Goal: Information Seeking & Learning: Learn about a topic

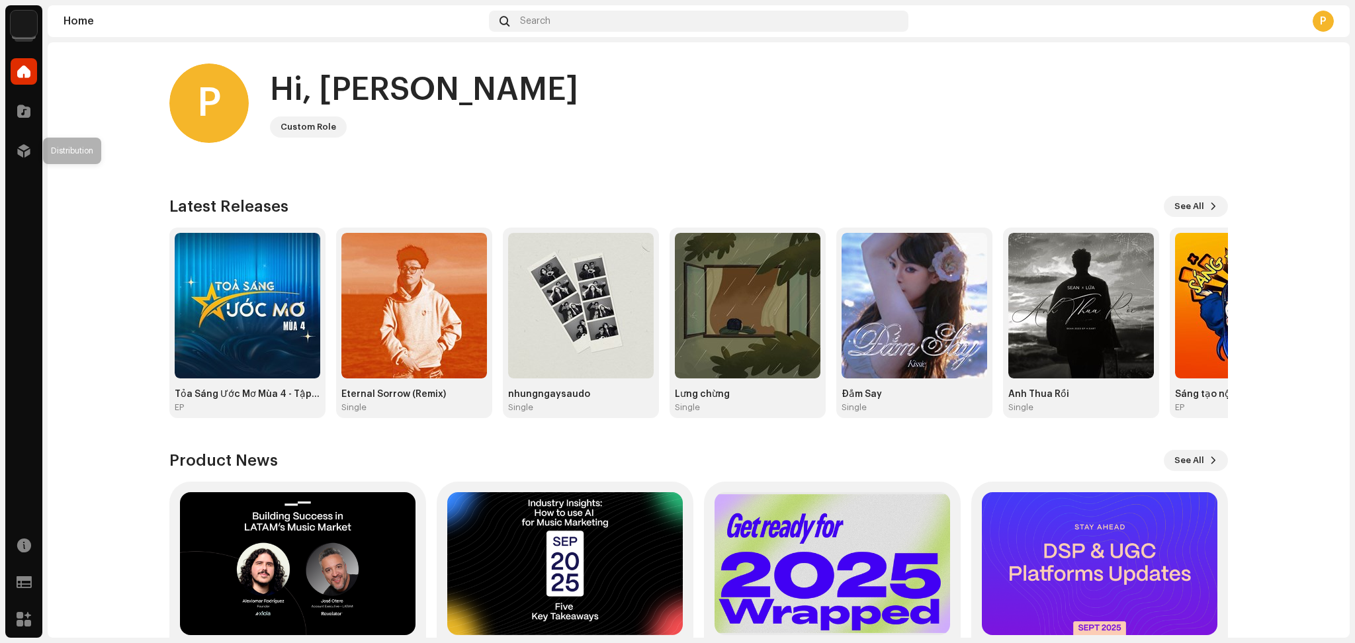
drag, startPoint x: 26, startPoint y: 157, endPoint x: 89, endPoint y: 182, distance: 67.1
click at [27, 156] on span at bounding box center [23, 151] width 13 height 11
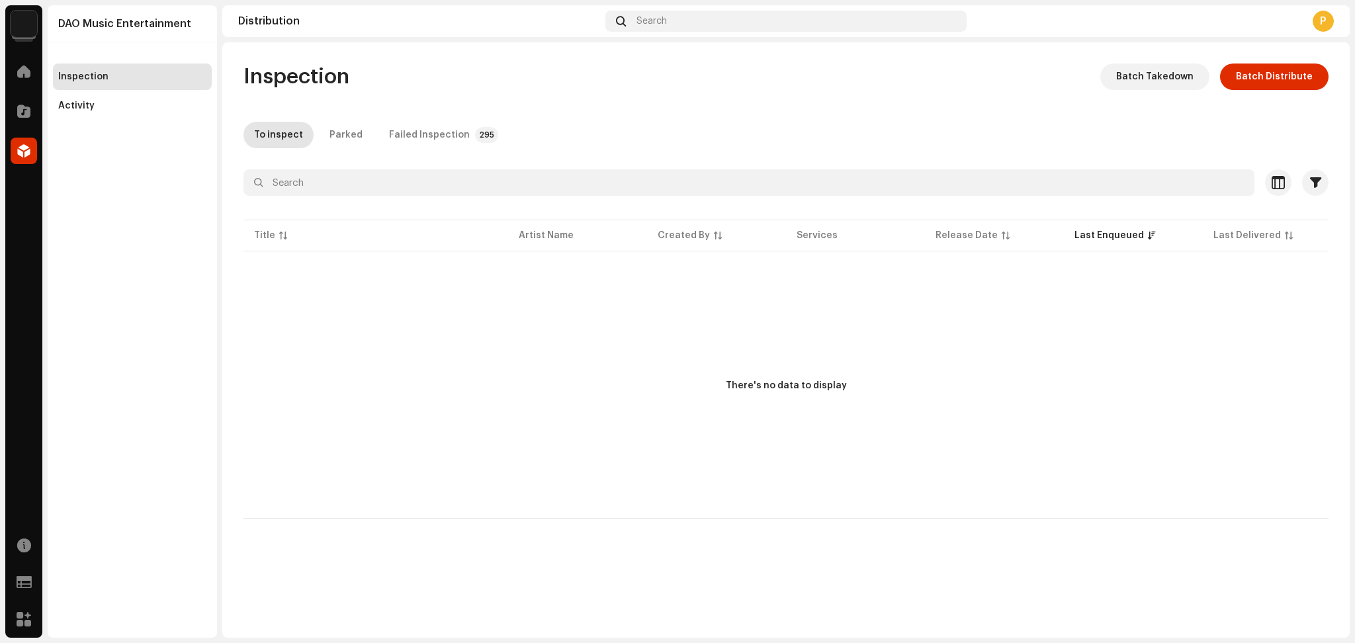
click at [27, 30] on img at bounding box center [24, 24] width 26 height 26
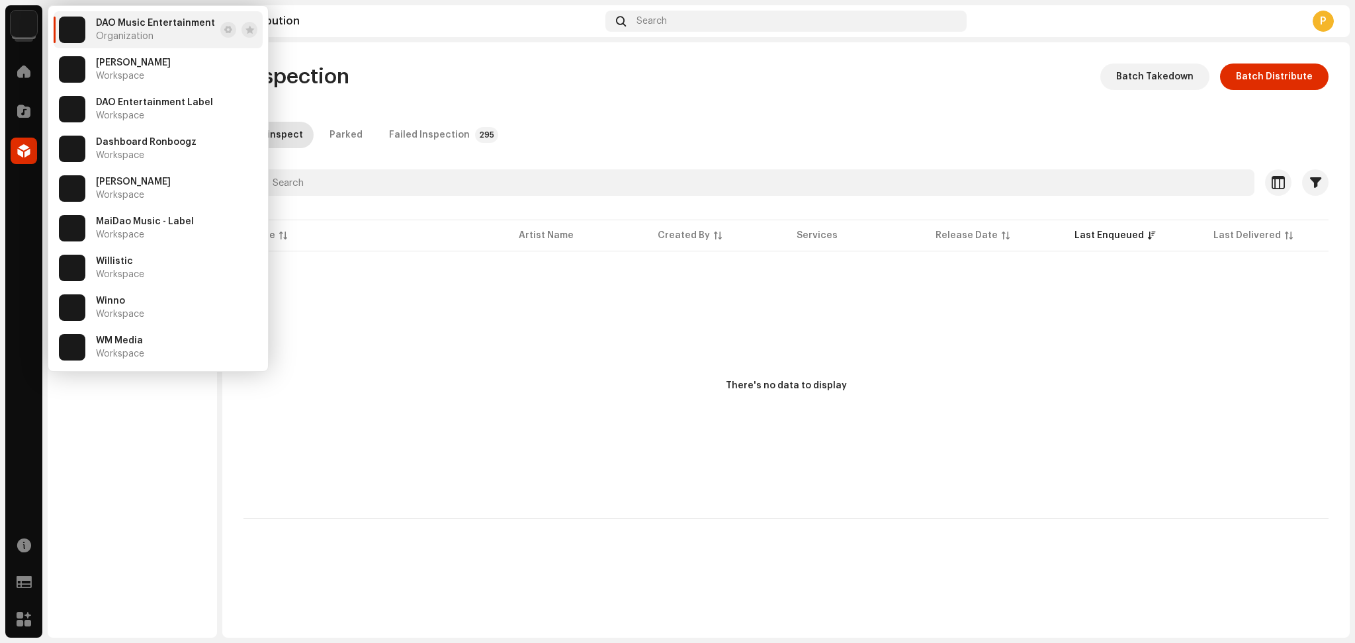
click at [639, 99] on div "Inspection Batch Takedown Batch Distribute To inspect Parked Failed Inspection …" at bounding box center [785, 291] width 1127 height 455
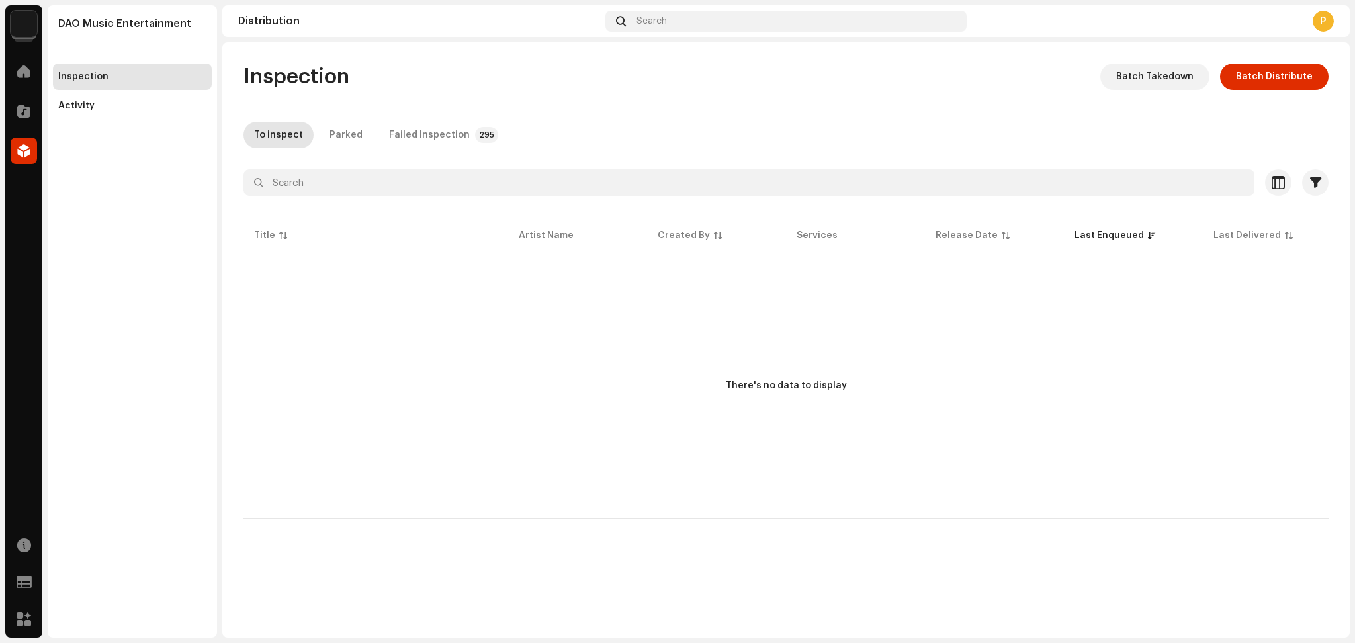
click at [15, 97] on div "Catalog" at bounding box center [23, 111] width 37 height 37
click at [40, 20] on navigation-account-switch "DAO Music Entertainment" at bounding box center [23, 23] width 37 height 37
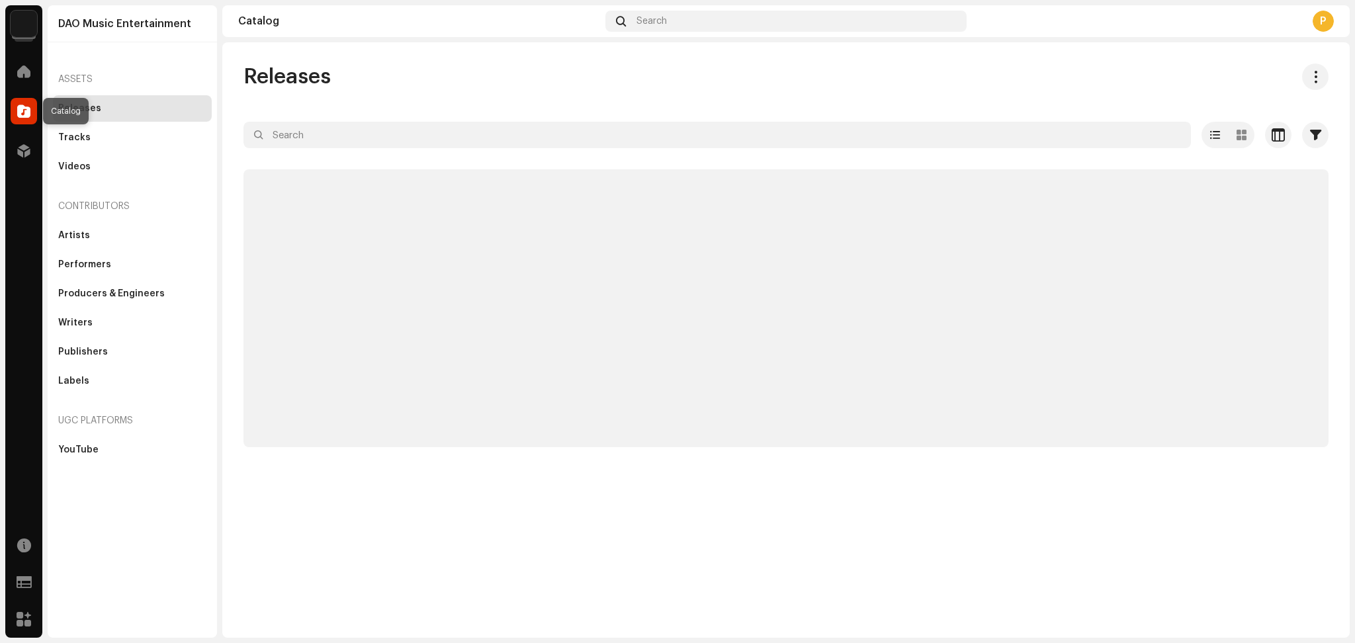
click at [15, 118] on div at bounding box center [24, 111] width 26 height 26
click at [109, 229] on div "Artists" at bounding box center [132, 235] width 159 height 26
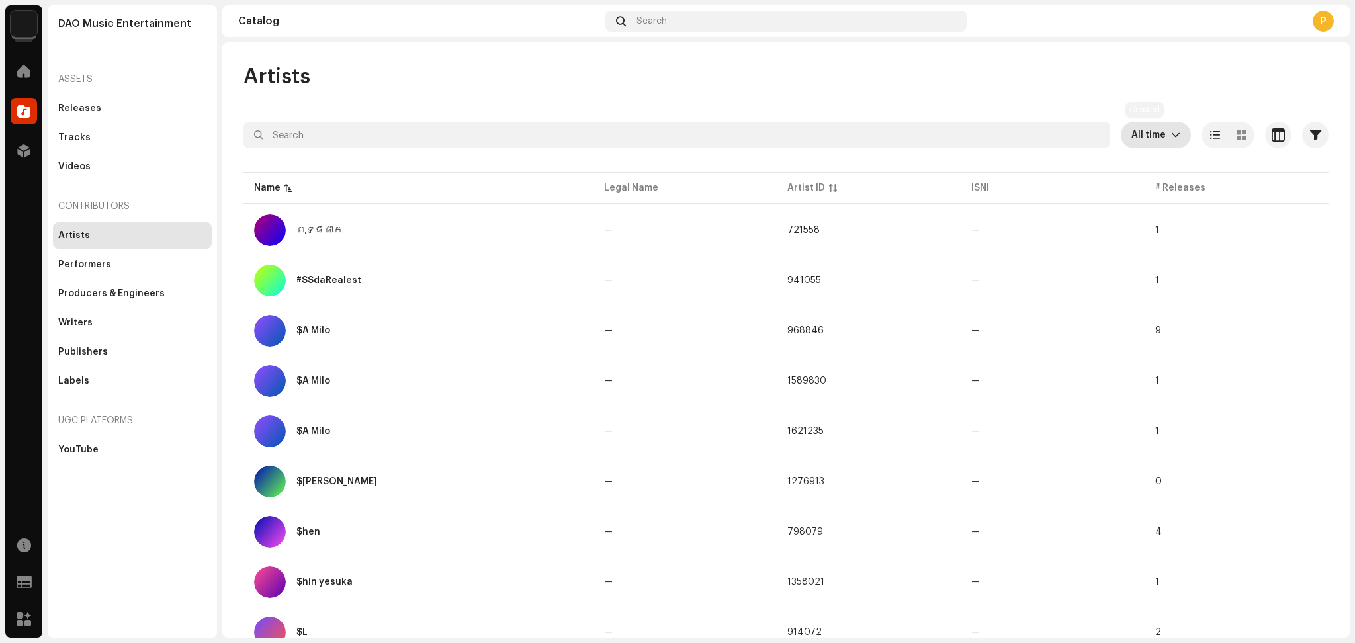
click at [1155, 131] on span "All time" at bounding box center [1151, 135] width 40 height 26
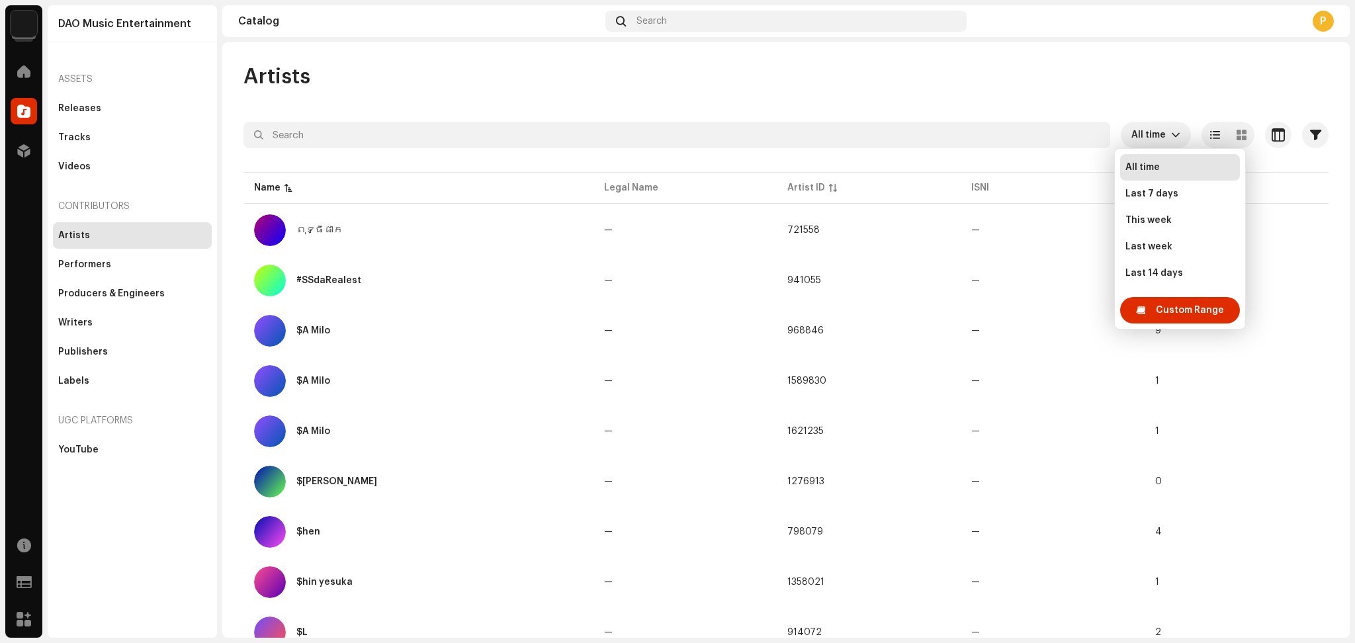
click at [1106, 64] on div "Artists" at bounding box center [785, 77] width 1085 height 26
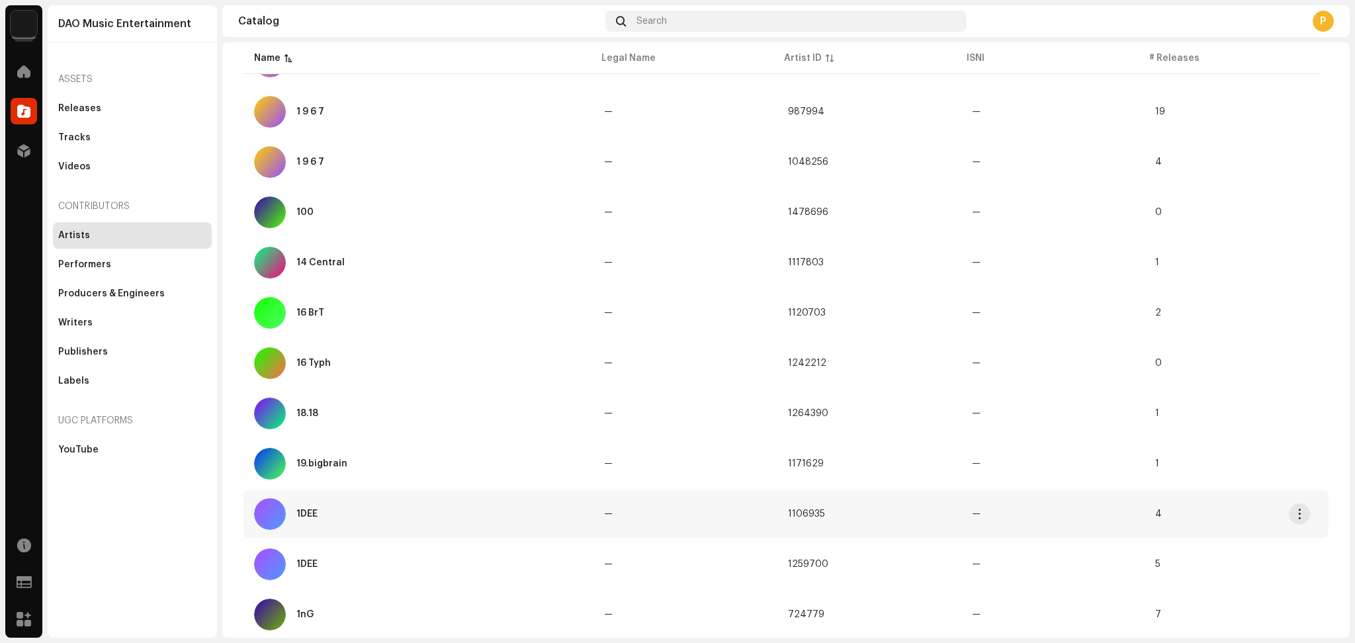
scroll to position [795, 0]
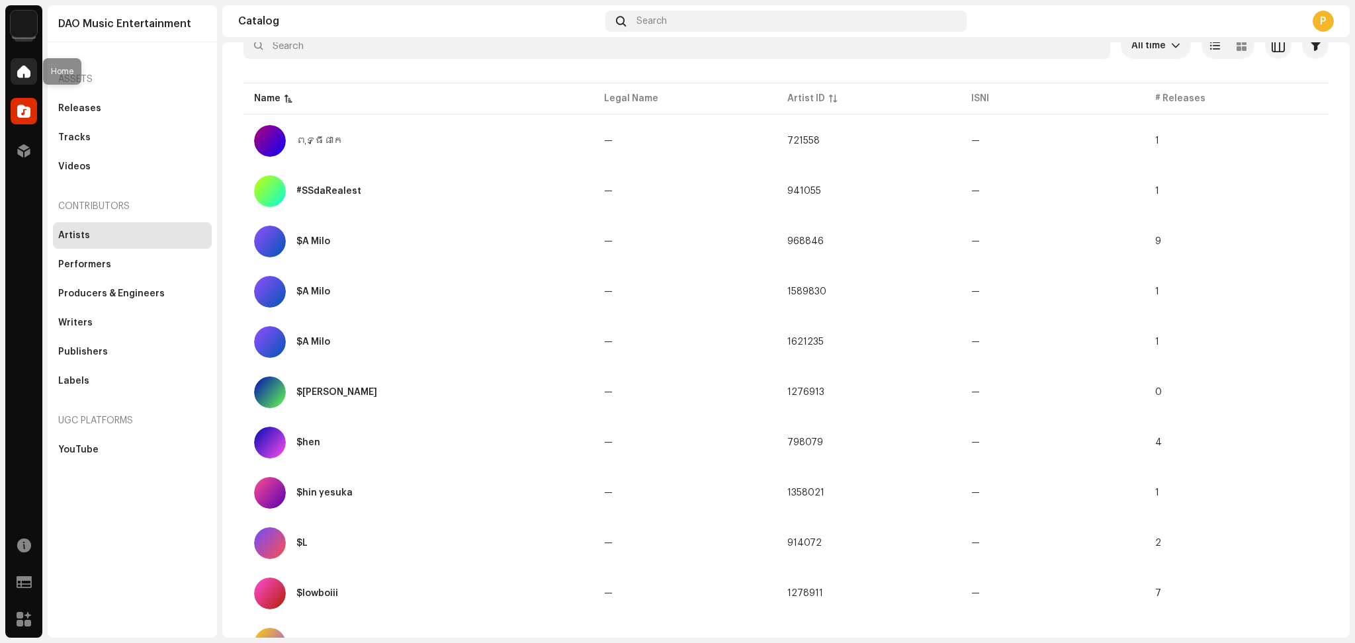
click at [22, 79] on div at bounding box center [24, 71] width 26 height 26
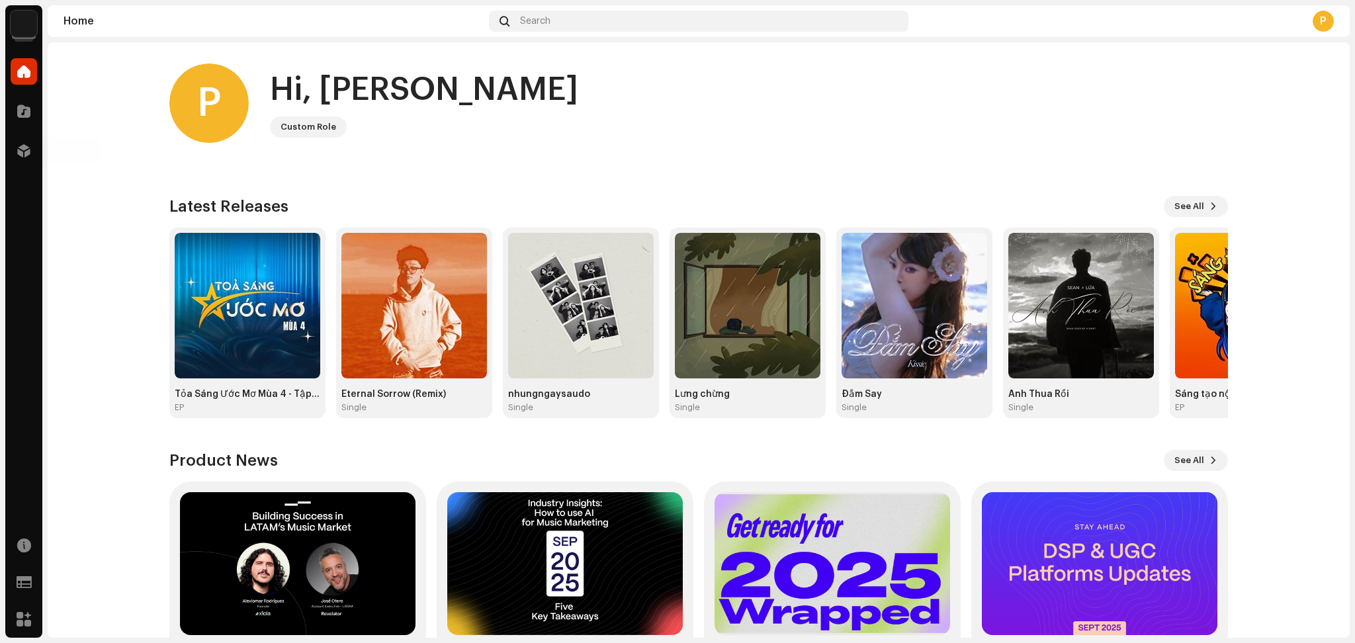
drag, startPoint x: 19, startPoint y: 148, endPoint x: 146, endPoint y: 193, distance: 134.7
click at [19, 148] on span at bounding box center [23, 151] width 13 height 11
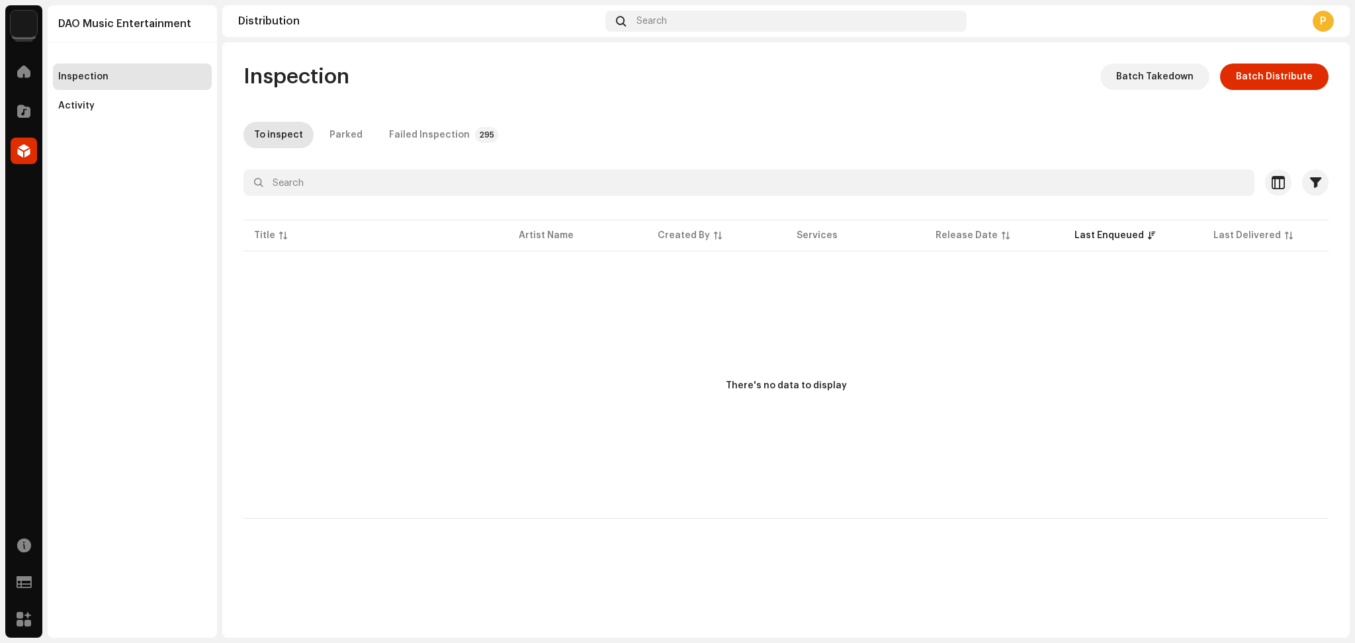
click at [8, 30] on navigation-account-switch "DAO Music Entertainment" at bounding box center [23, 23] width 37 height 37
click at [13, 26] on img at bounding box center [24, 24] width 26 height 26
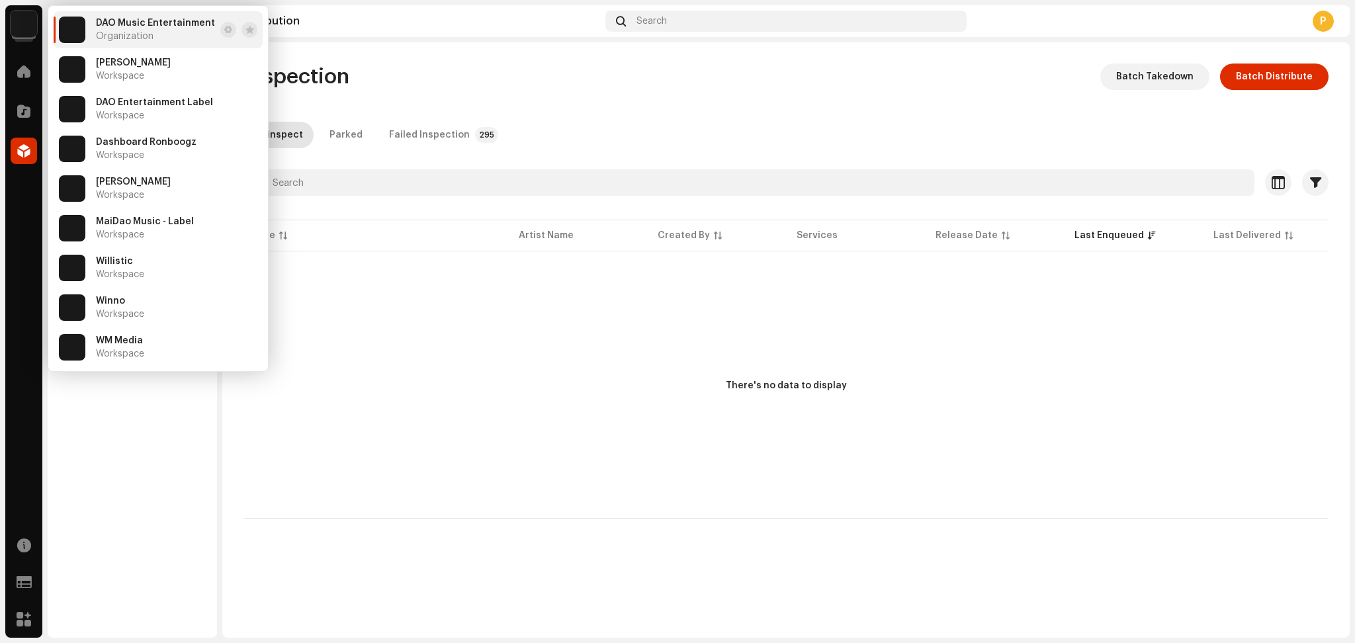
click at [744, 467] on div "There's no data to display" at bounding box center [785, 386] width 1085 height 265
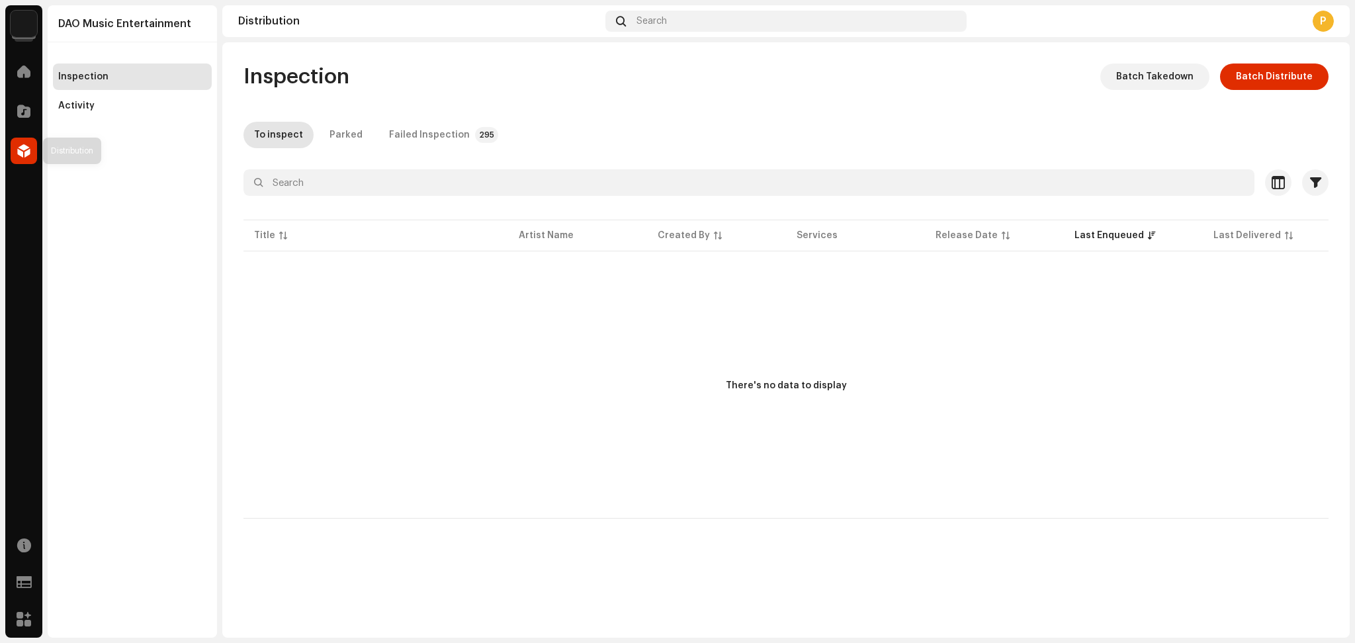
click at [30, 148] on div at bounding box center [24, 151] width 26 height 26
click at [24, 5] on navigation-account-switch "DAO Music Entertainment" at bounding box center [23, 23] width 37 height 37
click at [22, 17] on img at bounding box center [24, 24] width 26 height 26
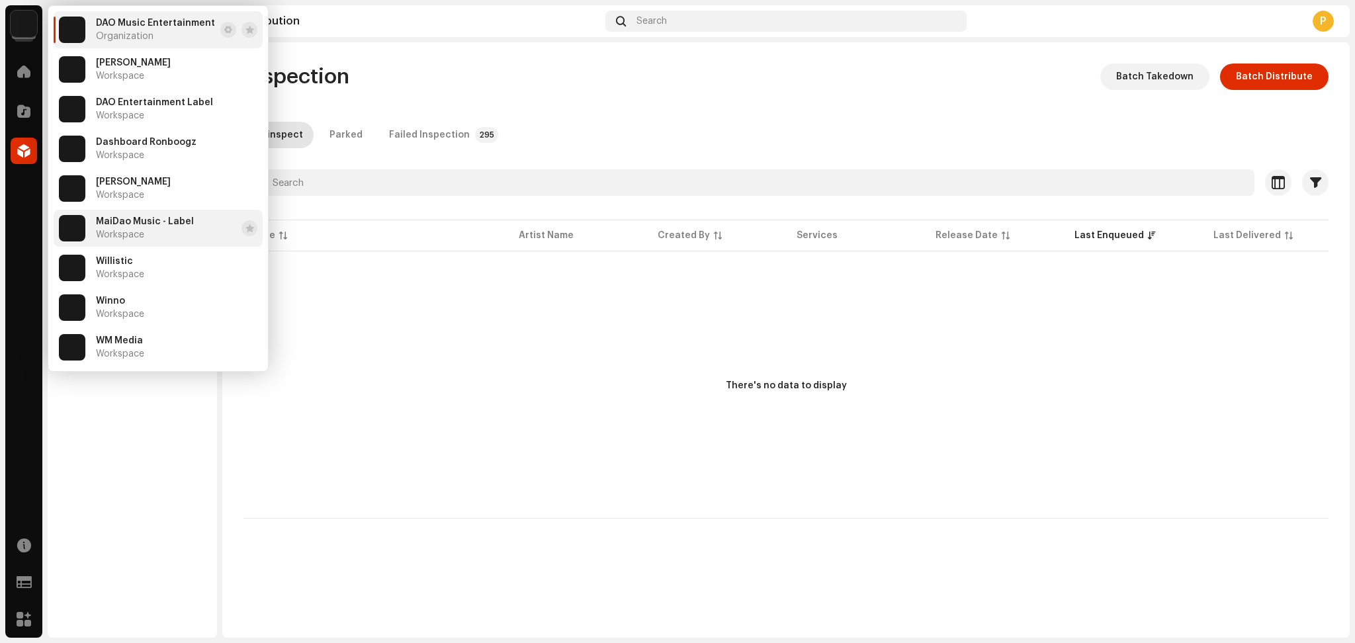
click at [149, 228] on div "MaiDao Music - Label Workspace" at bounding box center [145, 228] width 98 height 24
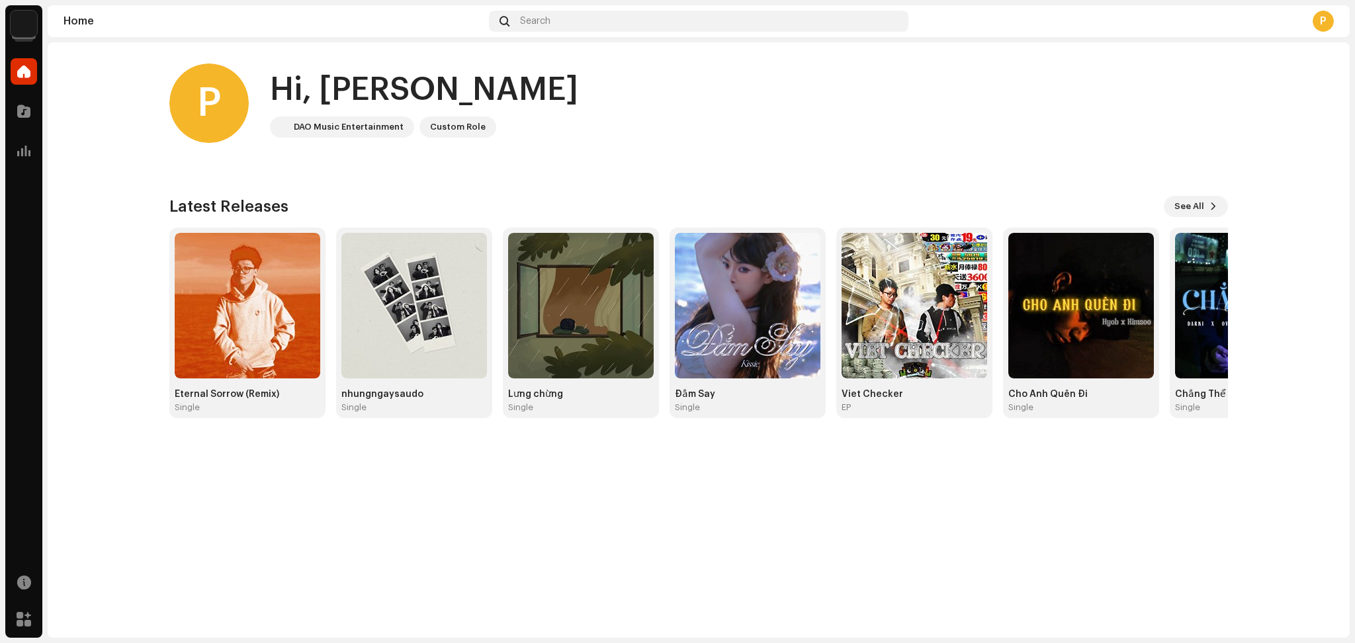
click at [24, 22] on img at bounding box center [24, 24] width 26 height 26
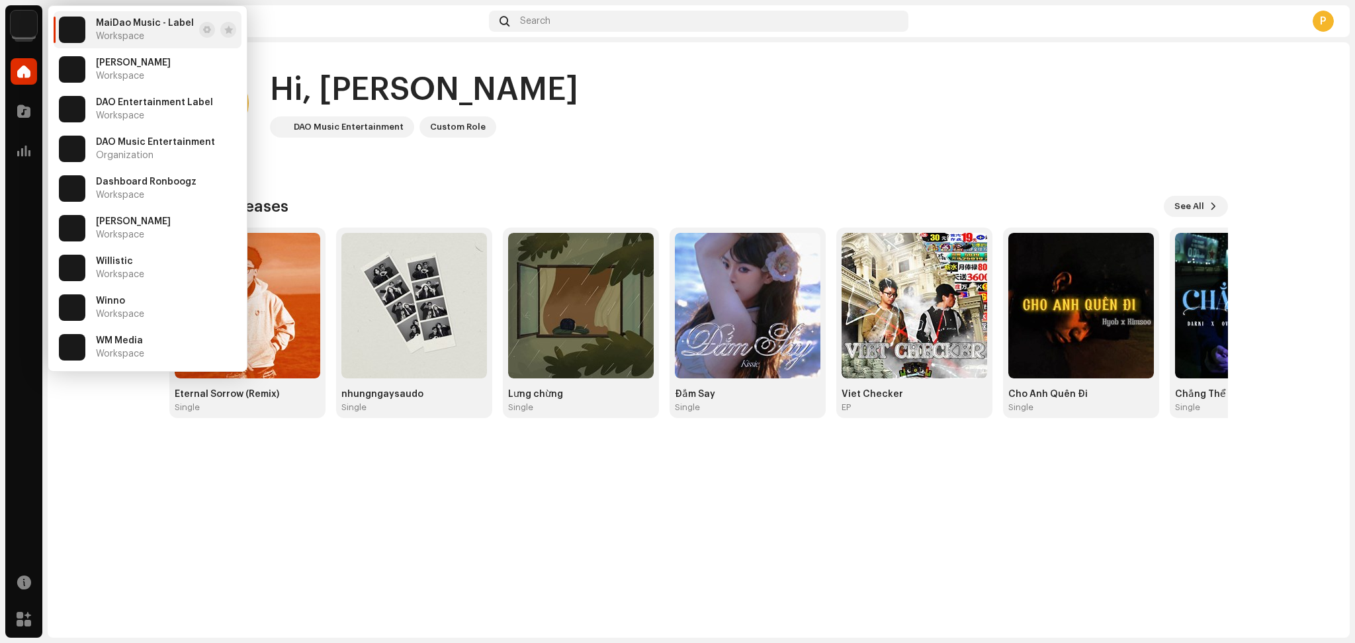
drag, startPoint x: 502, startPoint y: 120, endPoint x: 437, endPoint y: 116, distance: 64.9
click at [501, 120] on div "P Hi, Phạm DAO Music Entertainment Custom Role" at bounding box center [698, 103] width 1058 height 79
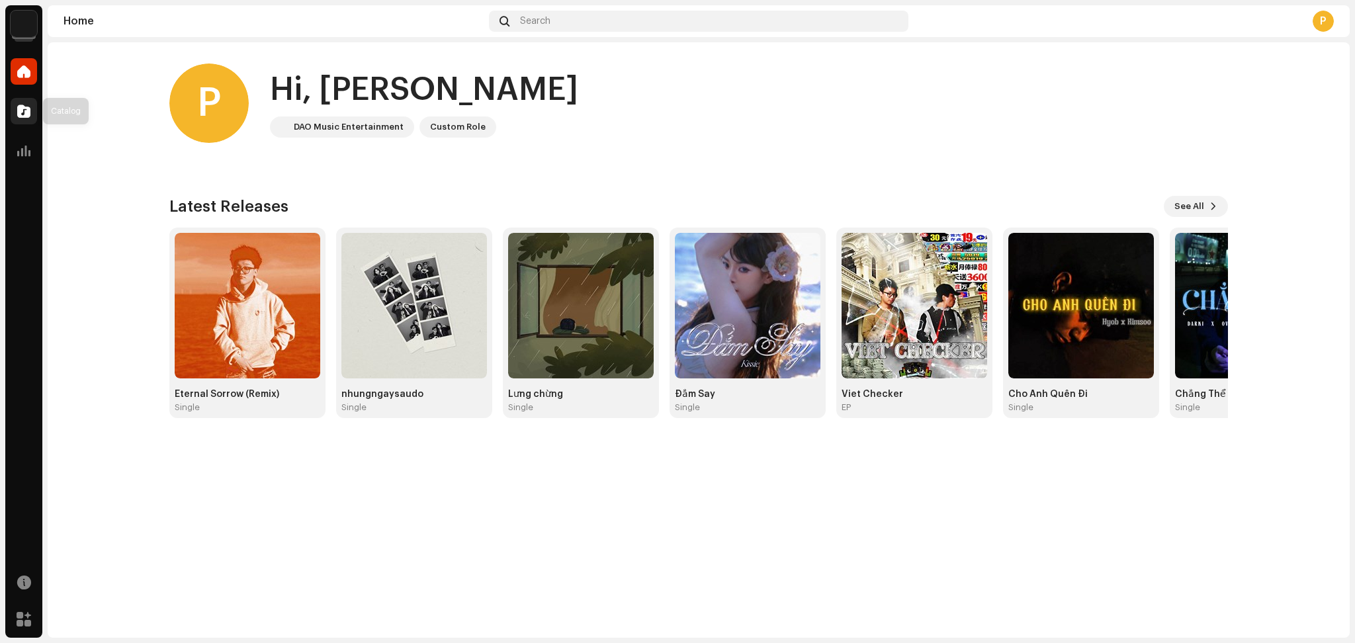
click at [12, 107] on div at bounding box center [24, 111] width 26 height 26
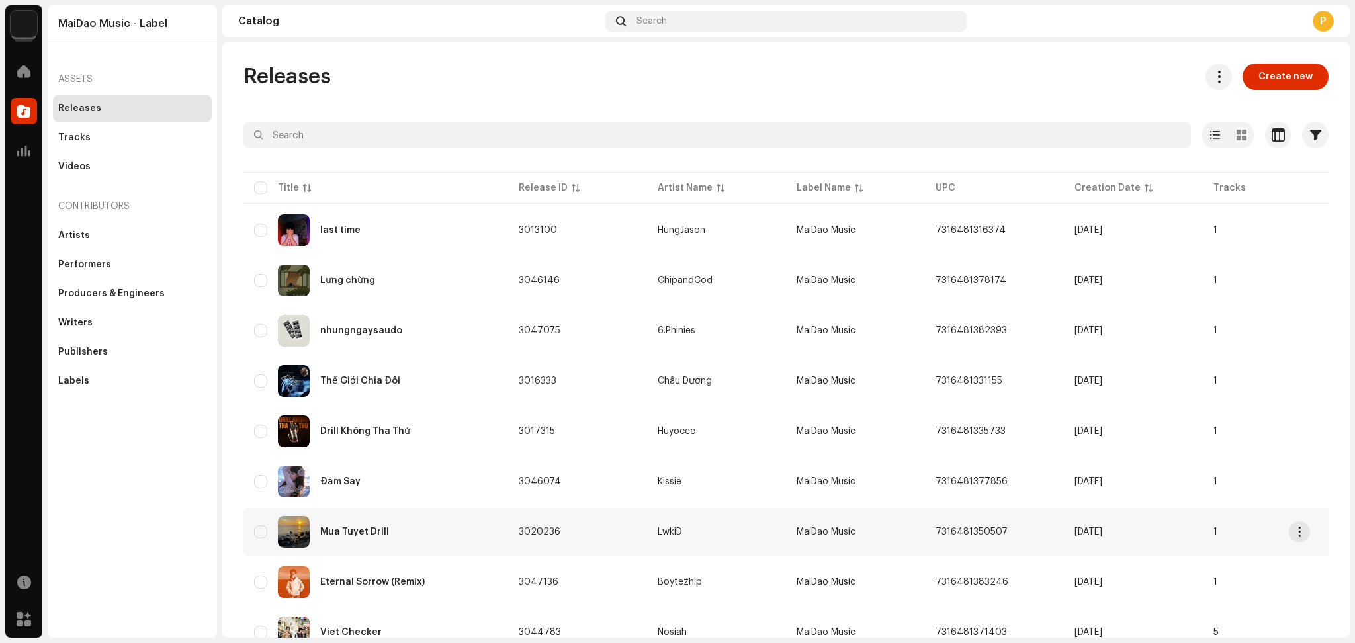
drag, startPoint x: 677, startPoint y: 22, endPoint x: 718, endPoint y: 509, distance: 488.0
click at [678, 22] on div "Search" at bounding box center [786, 21] width 362 height 21
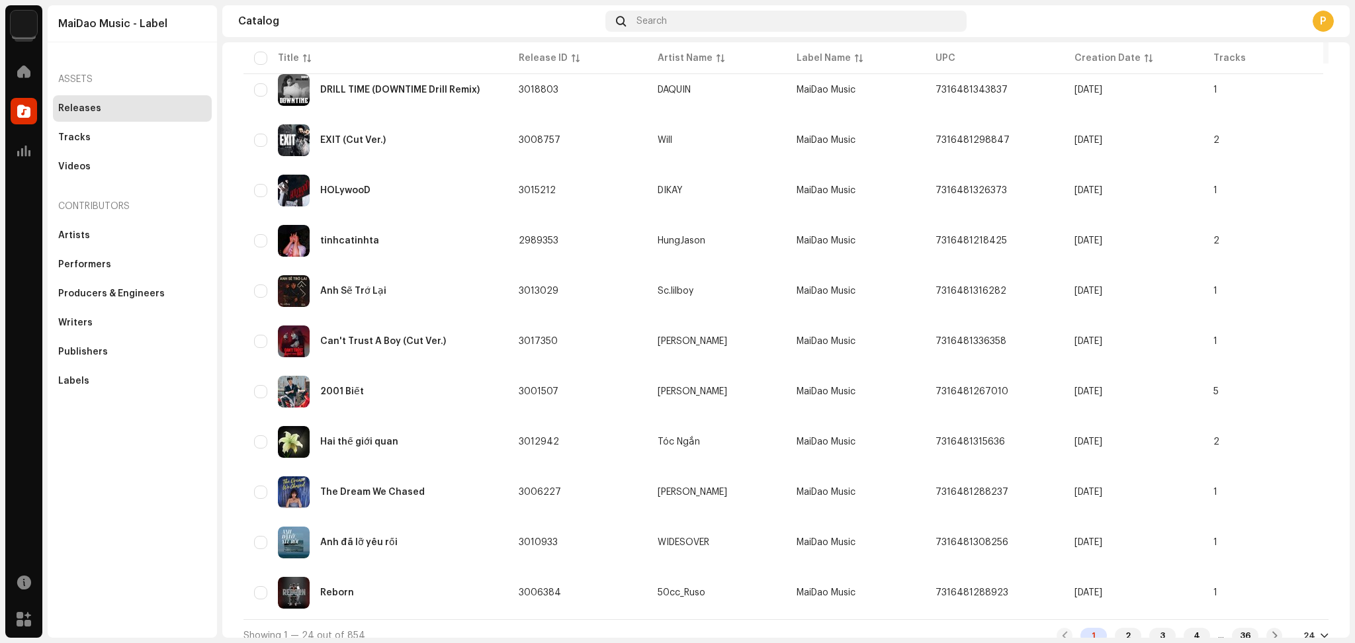
scroll to position [533, 0]
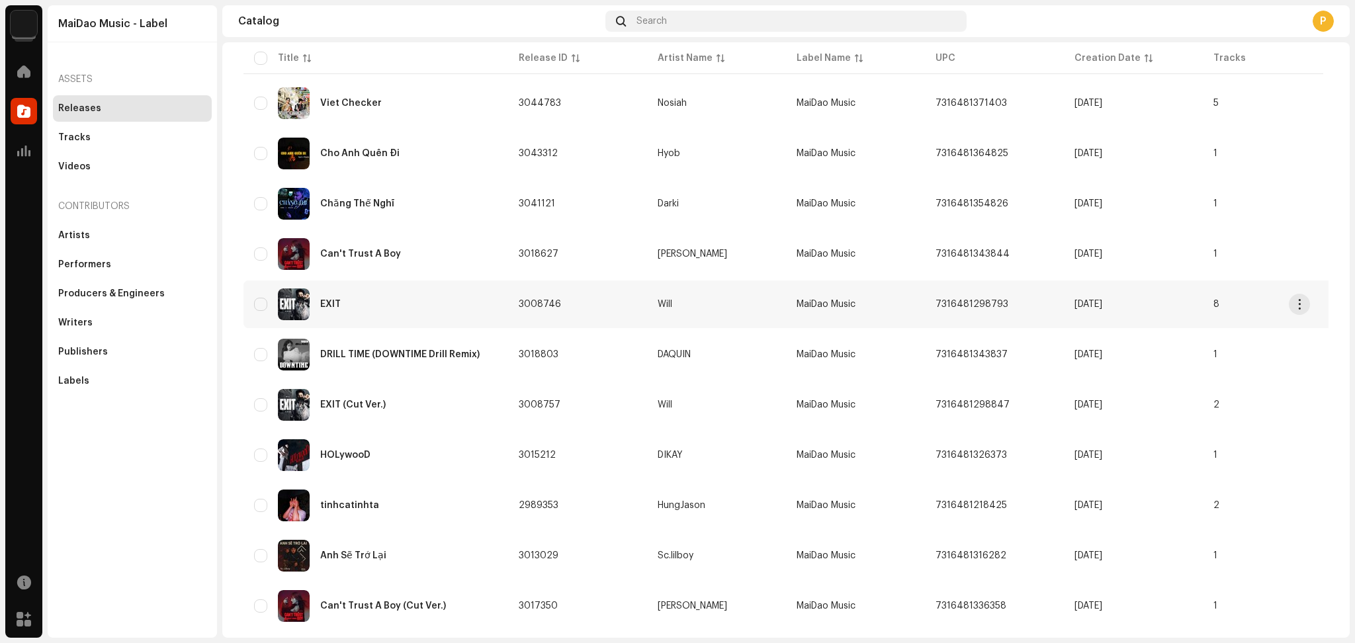
click at [378, 294] on div "EXIT" at bounding box center [375, 304] width 243 height 32
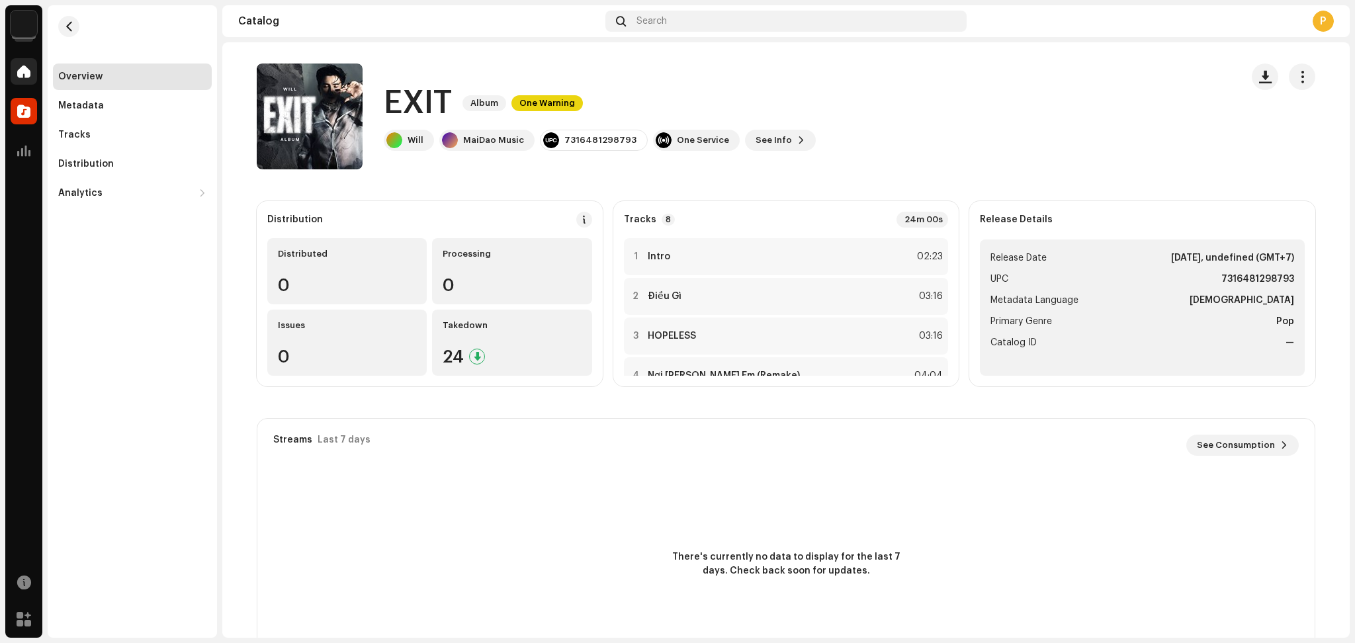
click at [14, 69] on div at bounding box center [24, 71] width 26 height 26
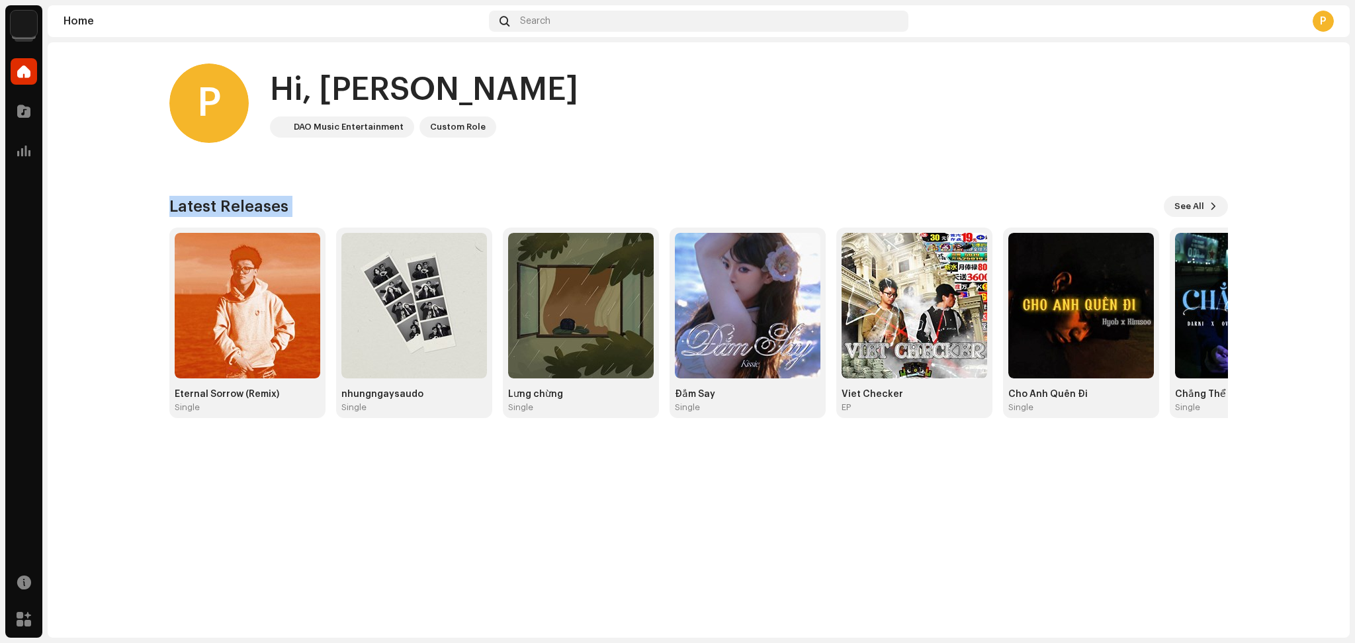
drag, startPoint x: 1354, startPoint y: 151, endPoint x: 1341, endPoint y: 404, distance: 253.7
click at [1015, 404] on div "MaiDao Music - Label Home Catalog Analytics Resources Marketplace MaiDao Music …" at bounding box center [677, 321] width 1355 height 643
click at [20, 119] on div at bounding box center [24, 111] width 26 height 26
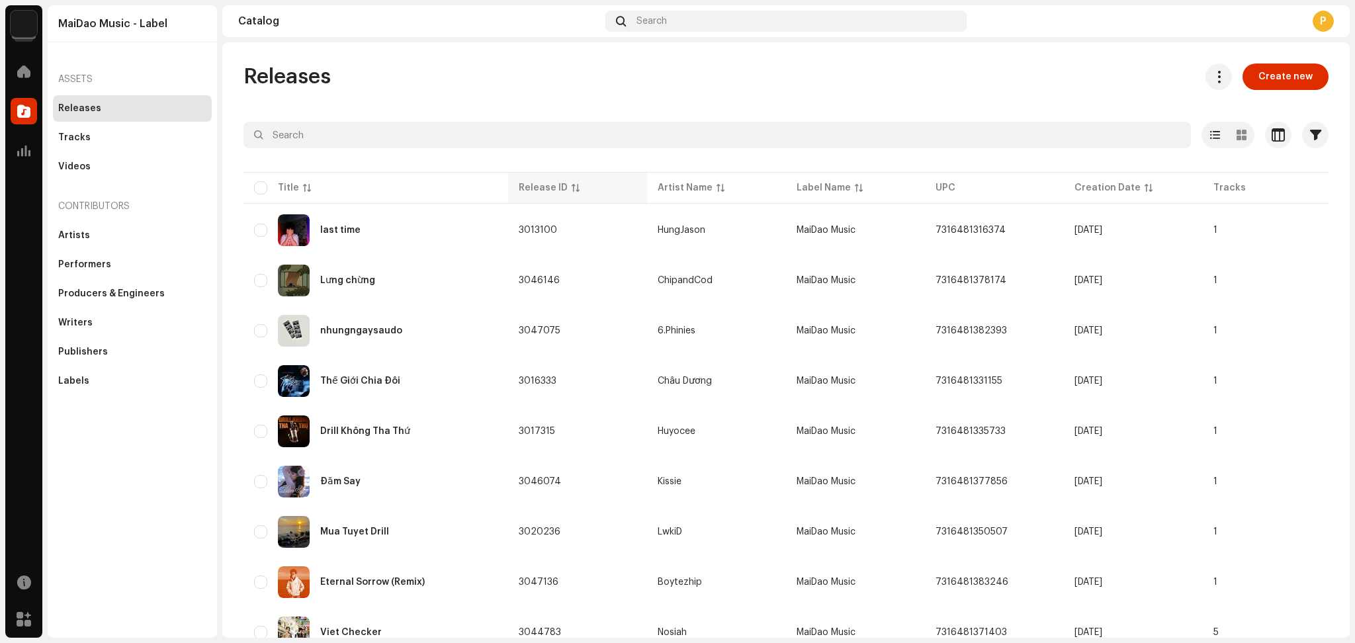
click at [552, 179] on th "Release ID" at bounding box center [577, 188] width 139 height 32
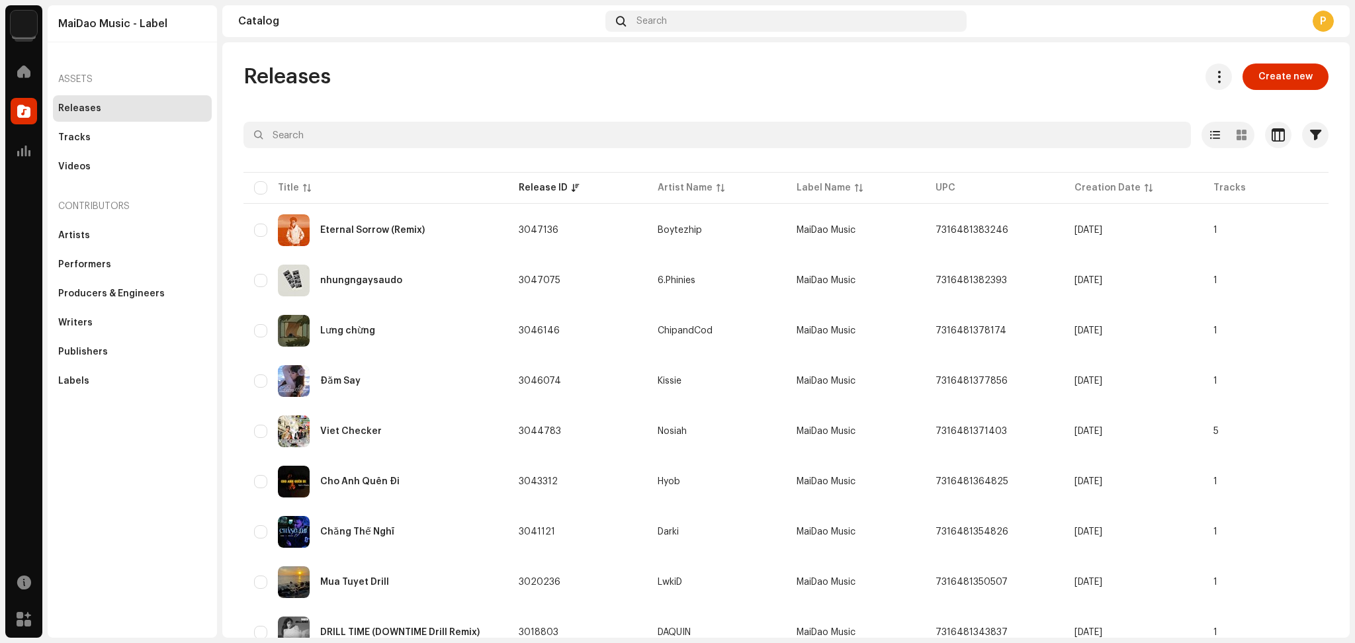
click at [20, 32] on img at bounding box center [24, 24] width 26 height 26
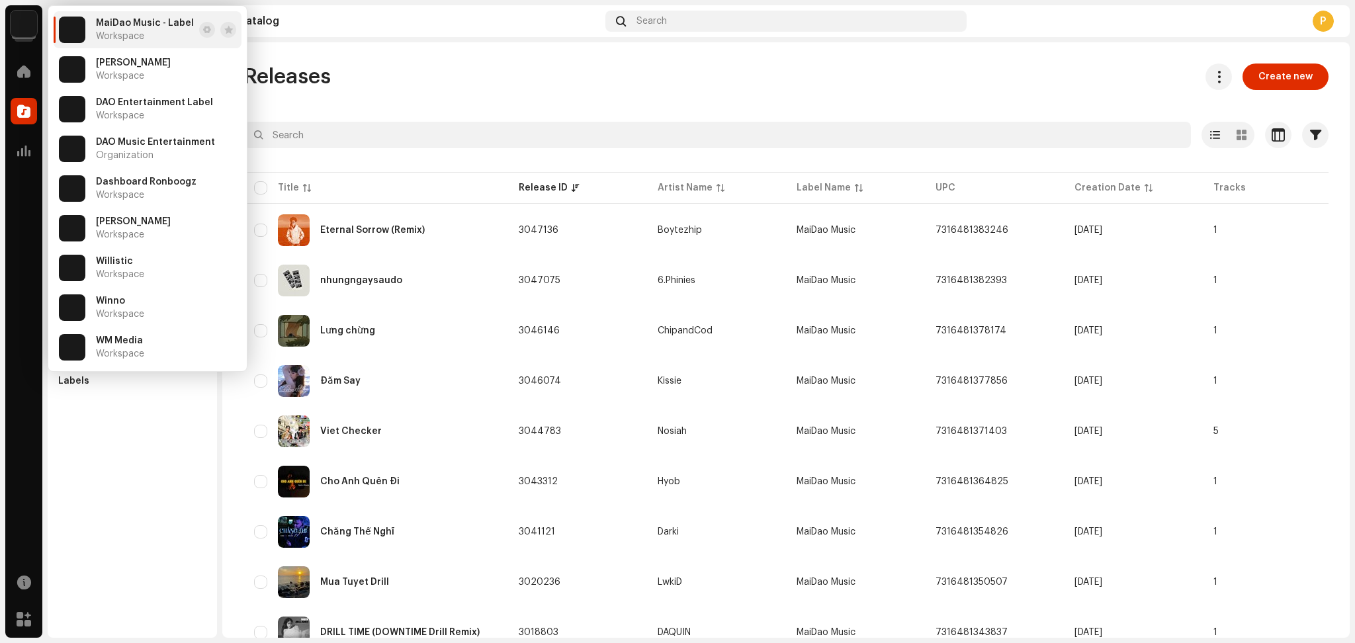
click at [776, 482] on div "MaiDao Music - Label Home Catalog Analytics Resources Marketplace MaiDao Music …" at bounding box center [677, 321] width 1355 height 643
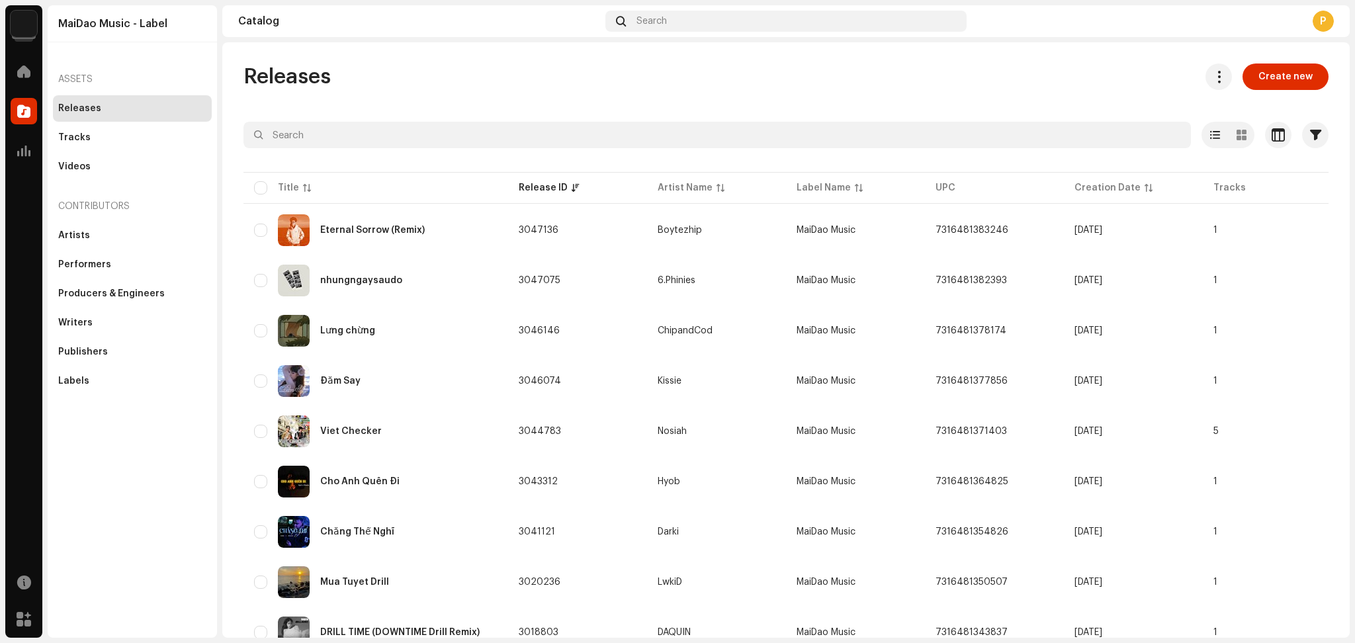
click at [22, 24] on img at bounding box center [24, 24] width 26 height 26
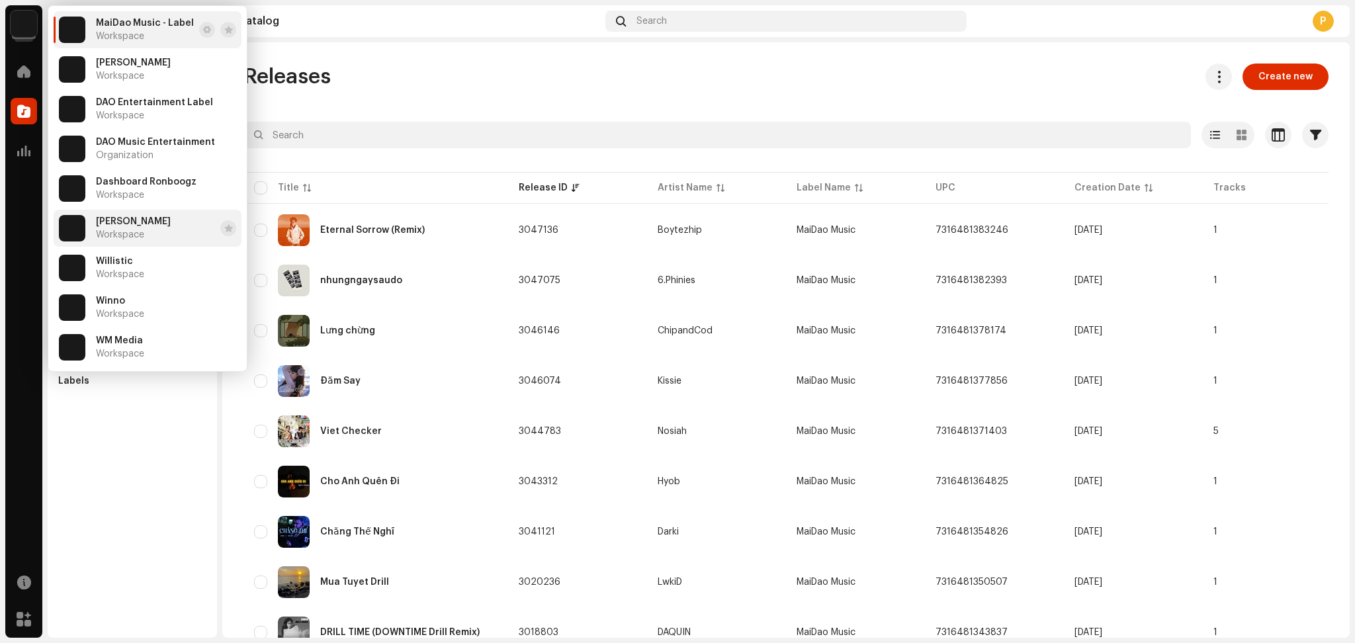
click at [135, 236] on span "Workspace" at bounding box center [120, 235] width 48 height 11
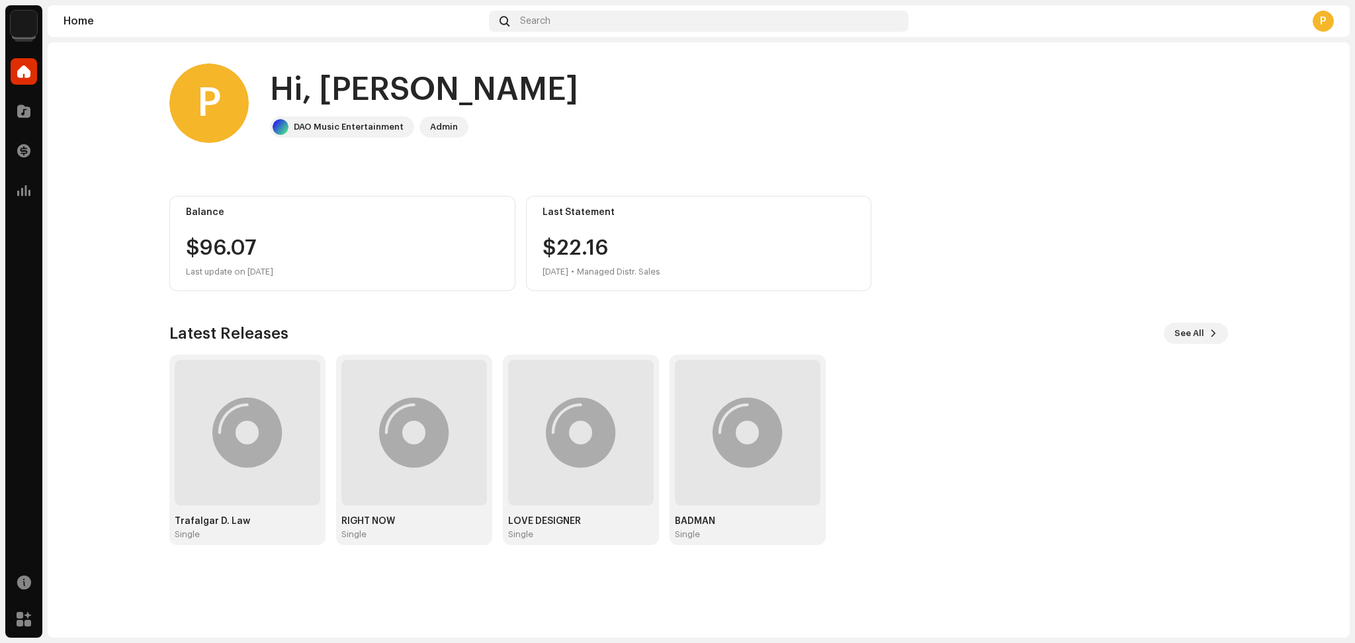
click at [15, 25] on img at bounding box center [24, 24] width 26 height 26
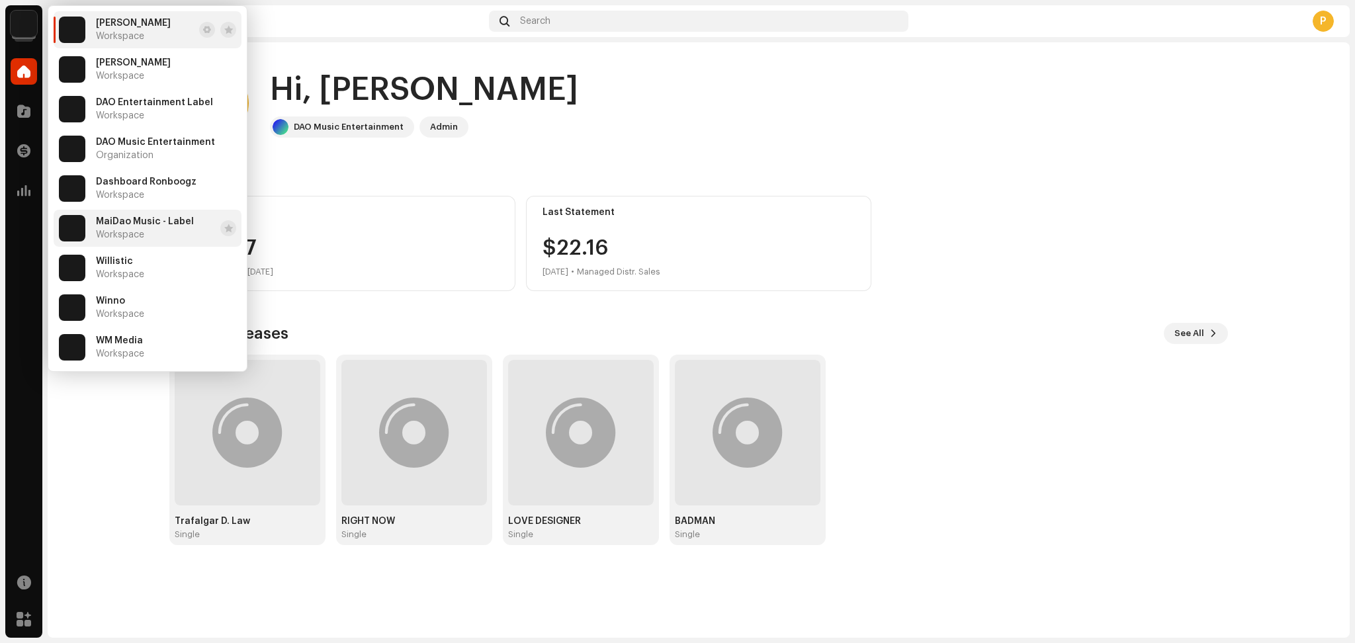
click at [146, 215] on div "MaiDao Music - Label Workspace" at bounding box center [126, 228] width 135 height 26
